Goal: Register for event/course

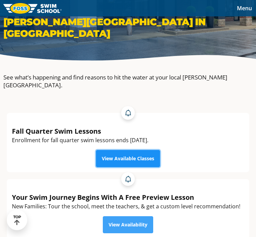
click at [138, 150] on link "View Available Classes" at bounding box center [128, 158] width 64 height 17
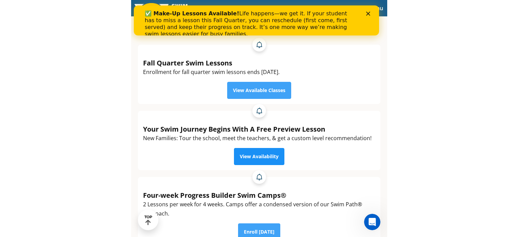
scroll to position [170, 0]
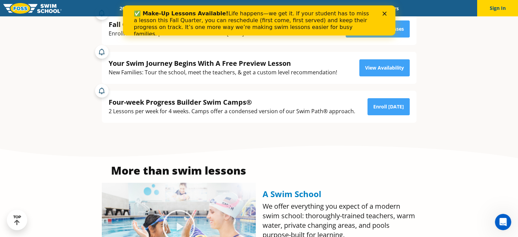
click at [256, 12] on icon "Close" at bounding box center [384, 14] width 4 height 4
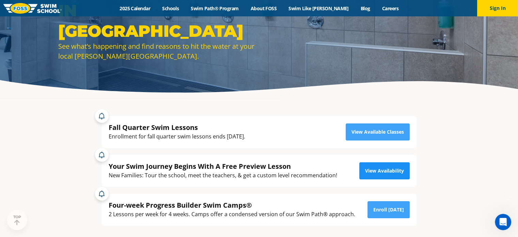
scroll to position [68, 0]
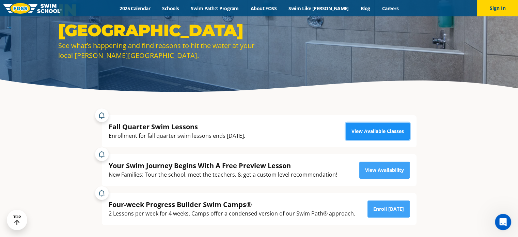
click at [256, 135] on link "View Available Classes" at bounding box center [378, 131] width 64 height 17
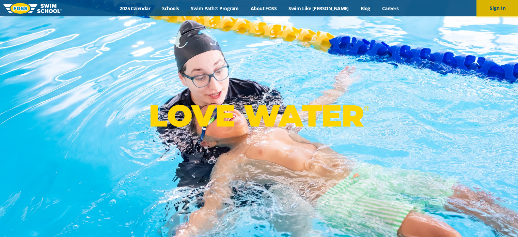
click at [505, 7] on button "Sign In" at bounding box center [497, 8] width 41 height 16
click at [501, 7] on button "Sign In" at bounding box center [497, 8] width 41 height 16
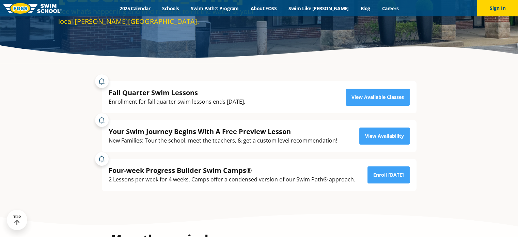
scroll to position [102, 0]
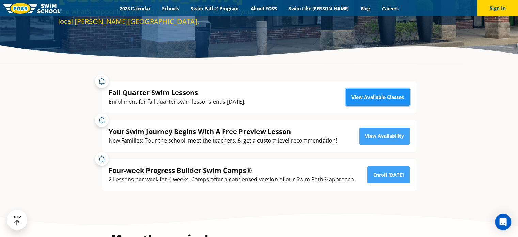
click at [377, 98] on link "View Available Classes" at bounding box center [378, 97] width 64 height 17
